Goal: Transaction & Acquisition: Obtain resource

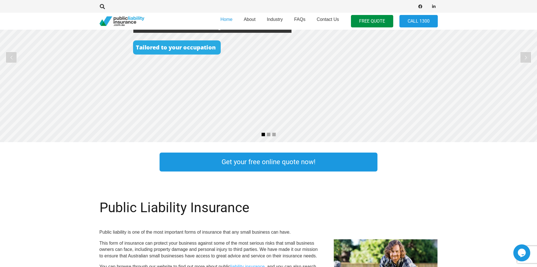
scroll to position [85, 0]
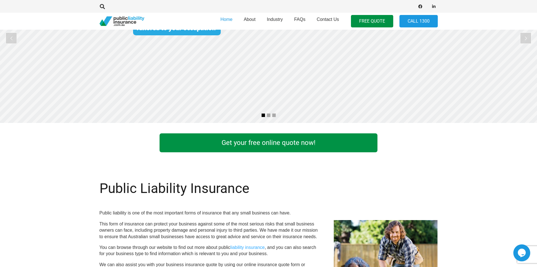
click at [250, 138] on link "Get your free online quote now!" at bounding box center [269, 142] width 218 height 19
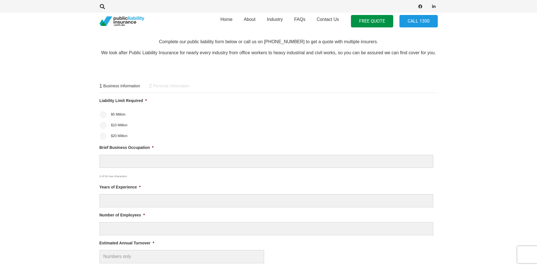
scroll to position [226, 0]
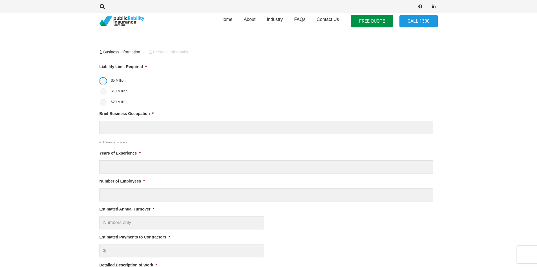
click at [104, 80] on input "$5 Million" at bounding box center [103, 81] width 7 height 7
radio input "true"
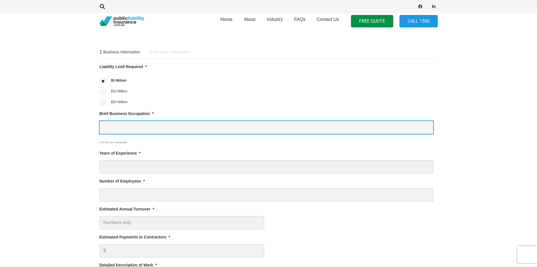
click at [136, 126] on input "Brief Business Occupation *" at bounding box center [267, 127] width 334 height 13
type input "C"
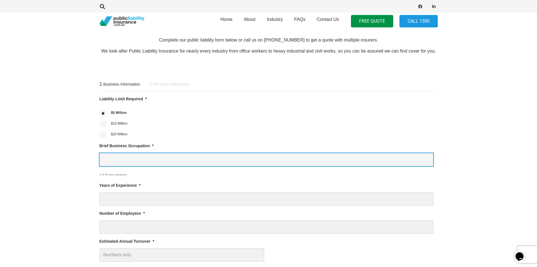
scroll to position [113, 0]
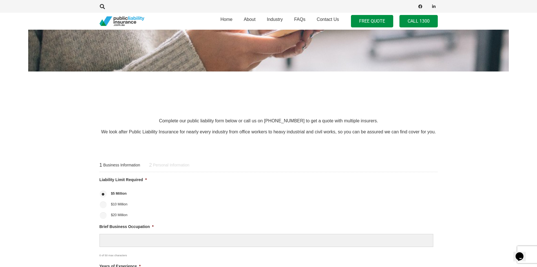
click at [418, 22] on link "Call 1300" at bounding box center [419, 21] width 38 height 13
